Goal: Task Accomplishment & Management: Complete application form

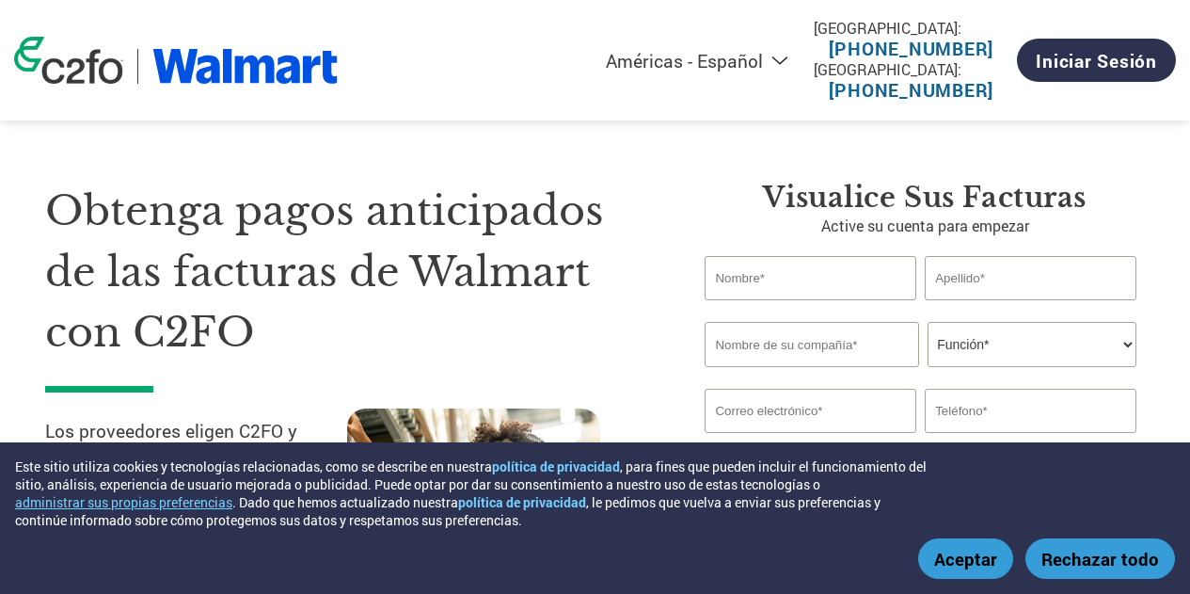
select select "es-MX"
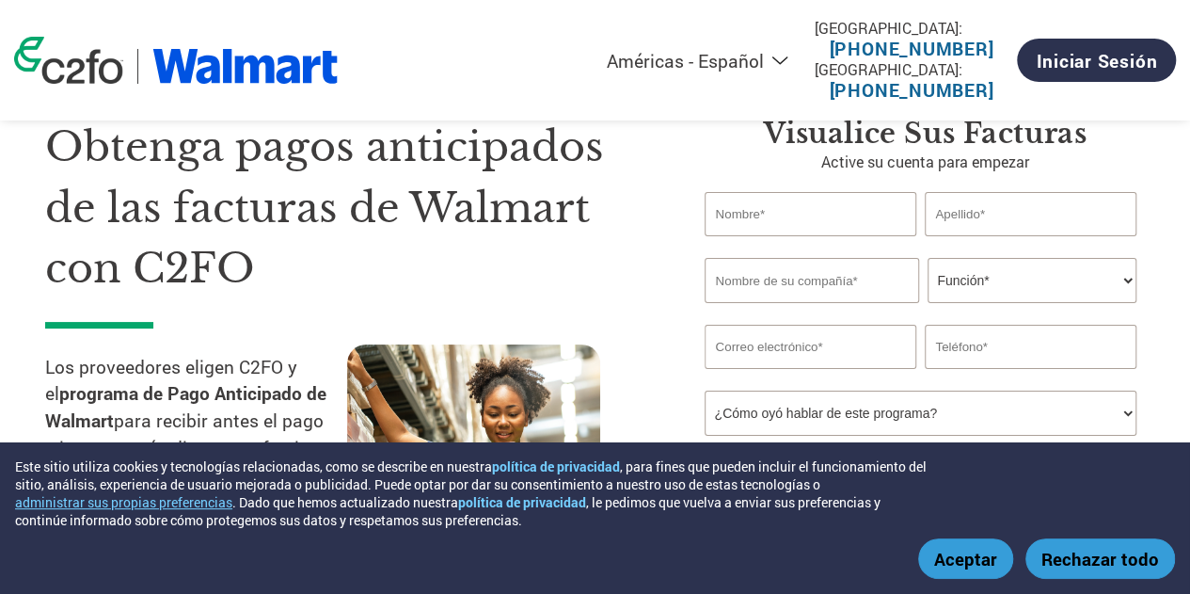
scroll to position [94, 0]
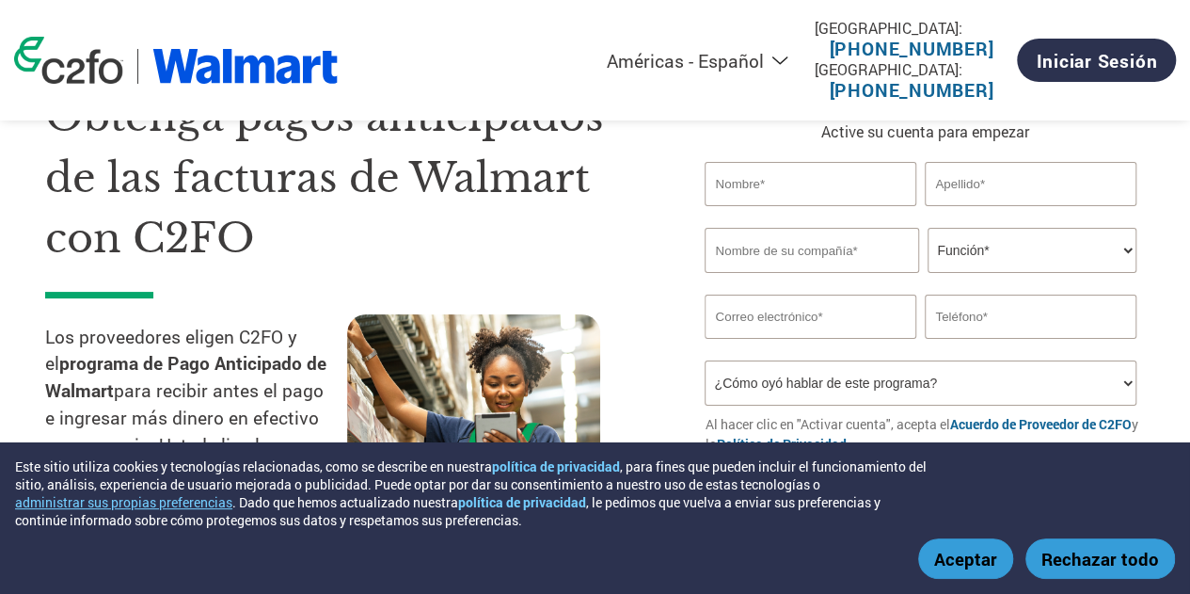
click at [873, 193] on input "text" at bounding box center [810, 184] width 211 height 44
click at [822, 185] on input "text" at bounding box center [810, 184] width 211 height 44
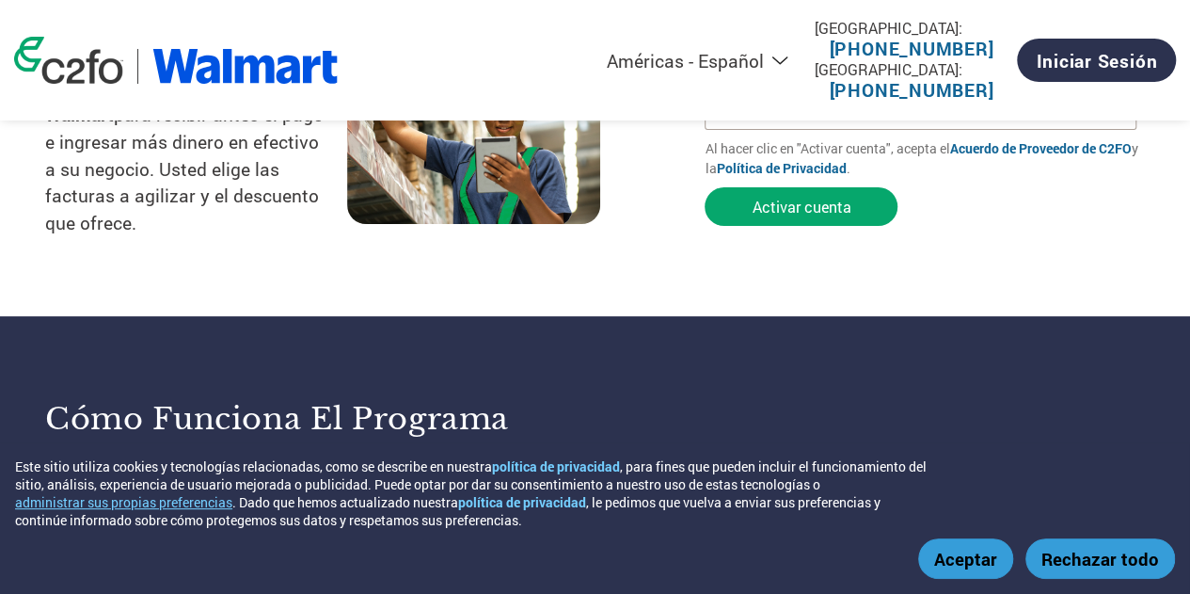
scroll to position [376, 0]
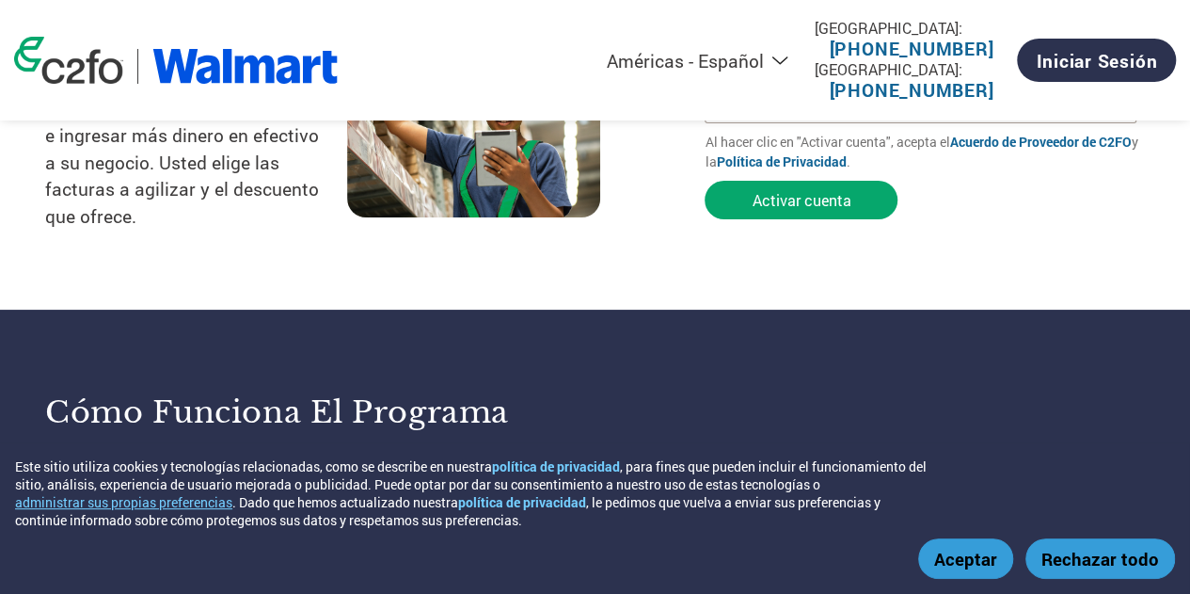
click at [985, 564] on button "Aceptar" at bounding box center [965, 558] width 95 height 40
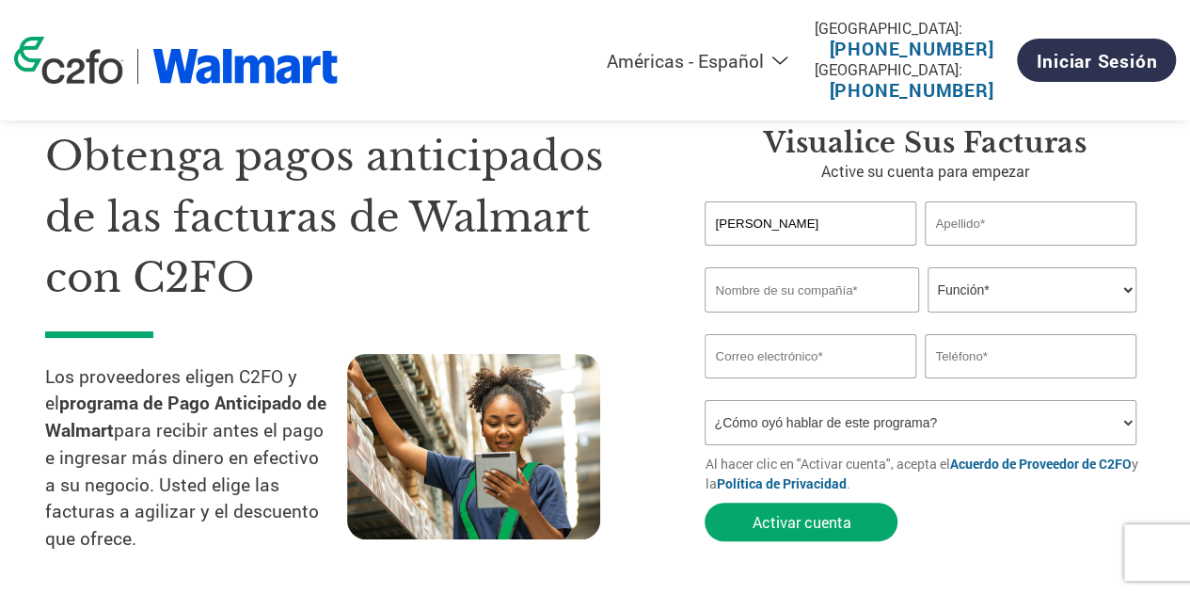
scroll to position [0, 0]
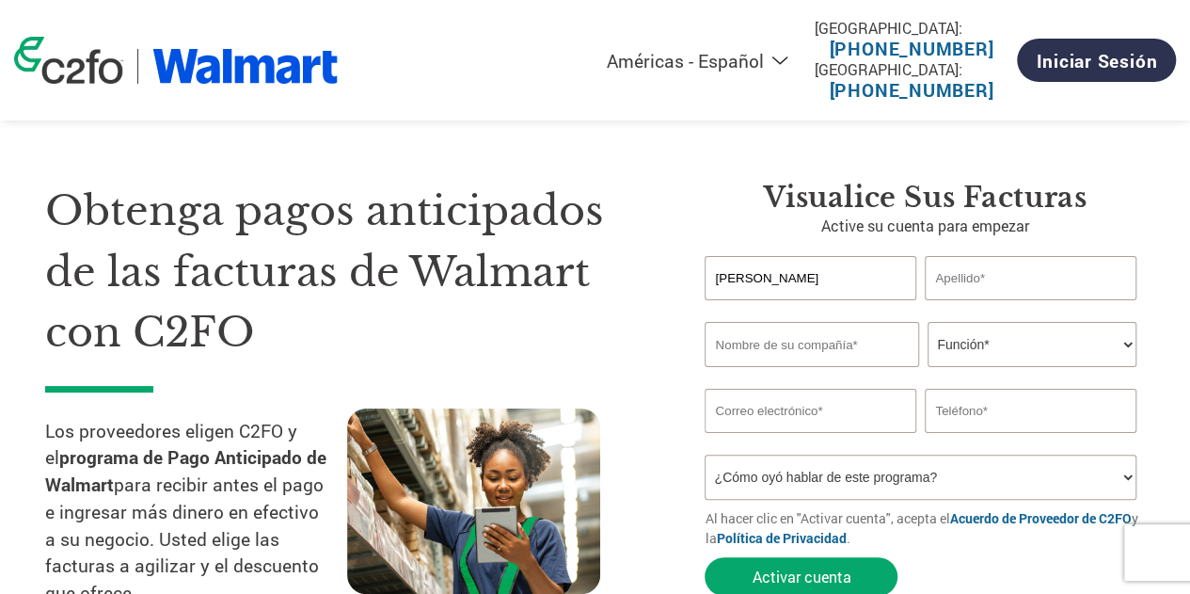
click at [831, 279] on input "[PERSON_NAME]" at bounding box center [810, 278] width 211 height 44
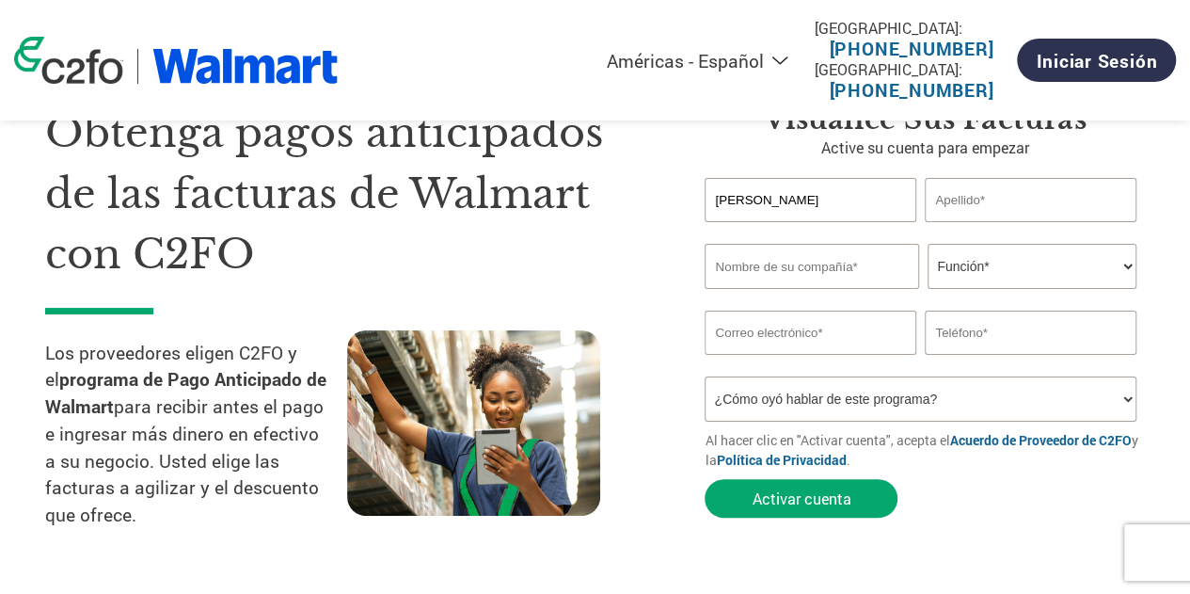
scroll to position [188, 0]
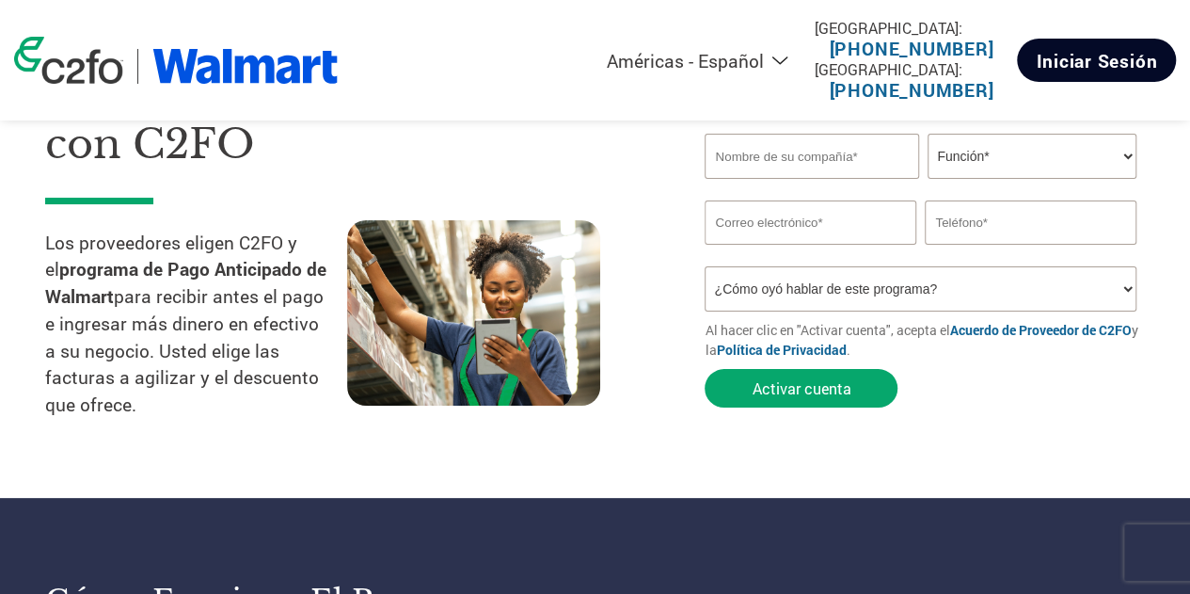
type input "[PERSON_NAME]"
click at [1105, 69] on link "Iniciar sesión" at bounding box center [1096, 60] width 159 height 43
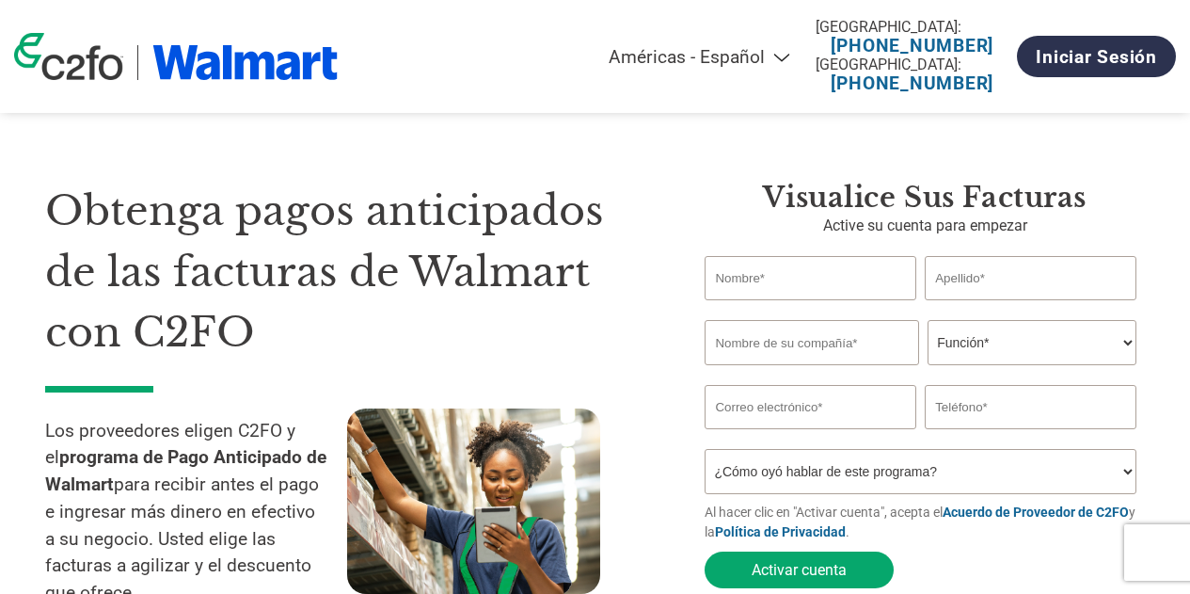
select select "es-MX"
click at [1106, 71] on link "Iniciar sesión" at bounding box center [1096, 56] width 159 height 41
